Goal: Find specific page/section: Find specific page/section

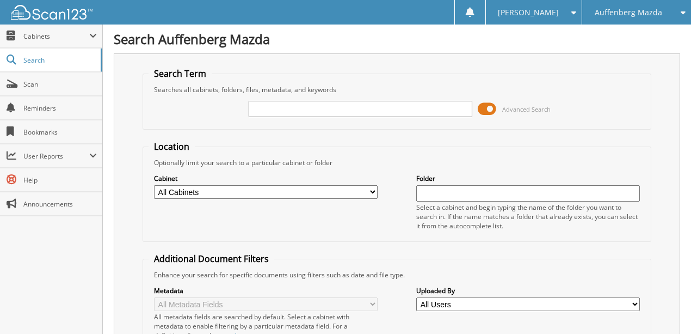
click at [271, 108] on input "text" at bounding box center [361, 109] width 224 height 16
type input "rx022697"
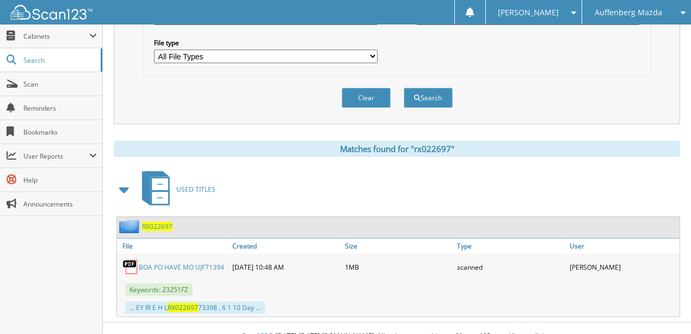
scroll to position [358, 0]
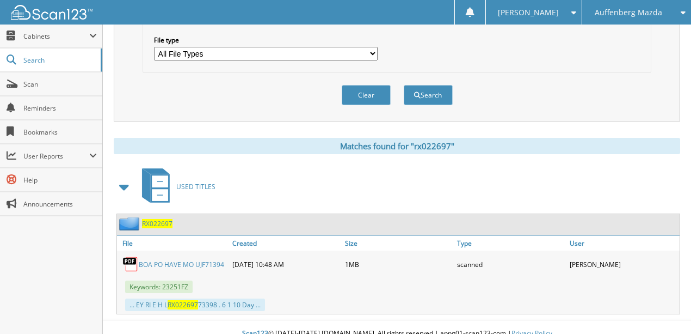
click at [155, 260] on link "BOA PO HAVE MO UJF71394" at bounding box center [181, 264] width 85 height 9
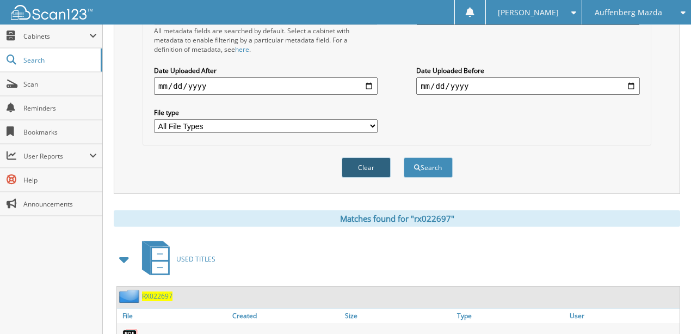
click at [368, 159] on button "Clear" at bounding box center [366, 167] width 49 height 20
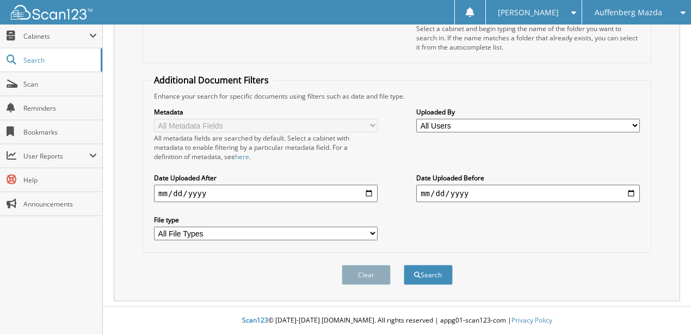
scroll to position [168, 0]
